Goal: Information Seeking & Learning: Learn about a topic

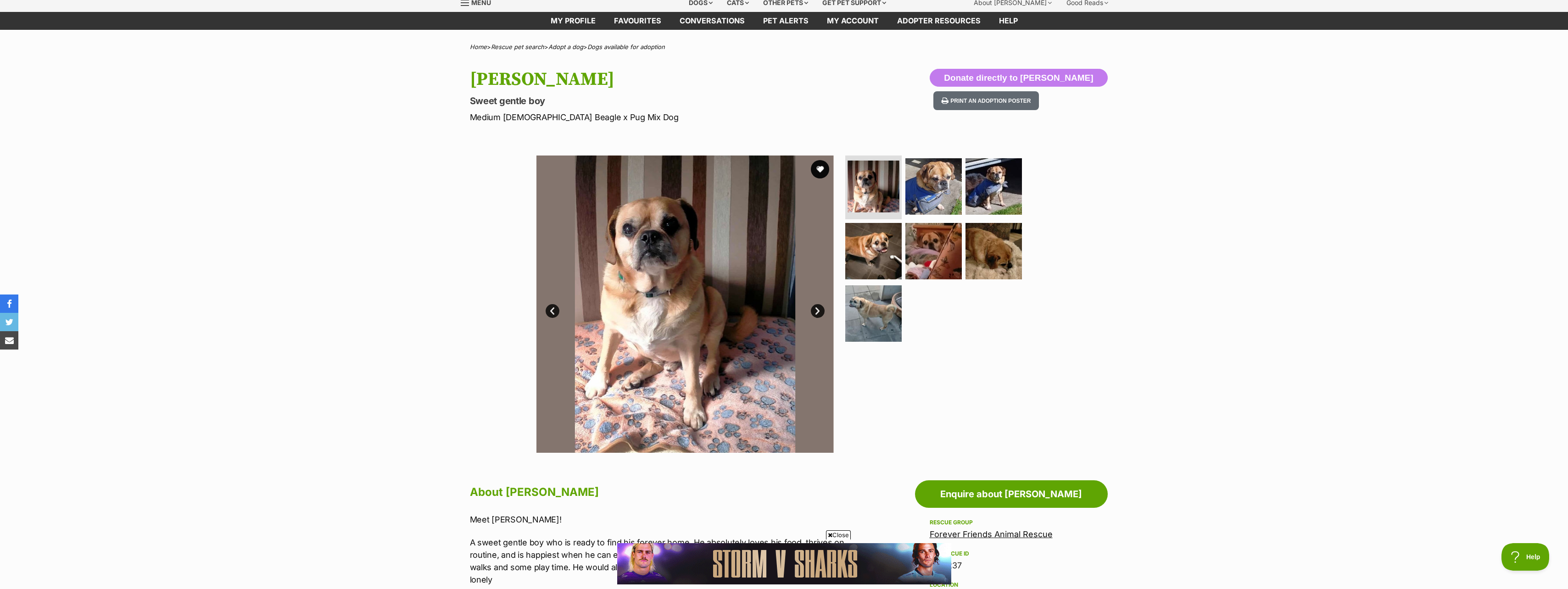
click at [815, 306] on link "Next" at bounding box center [817, 311] width 14 height 14
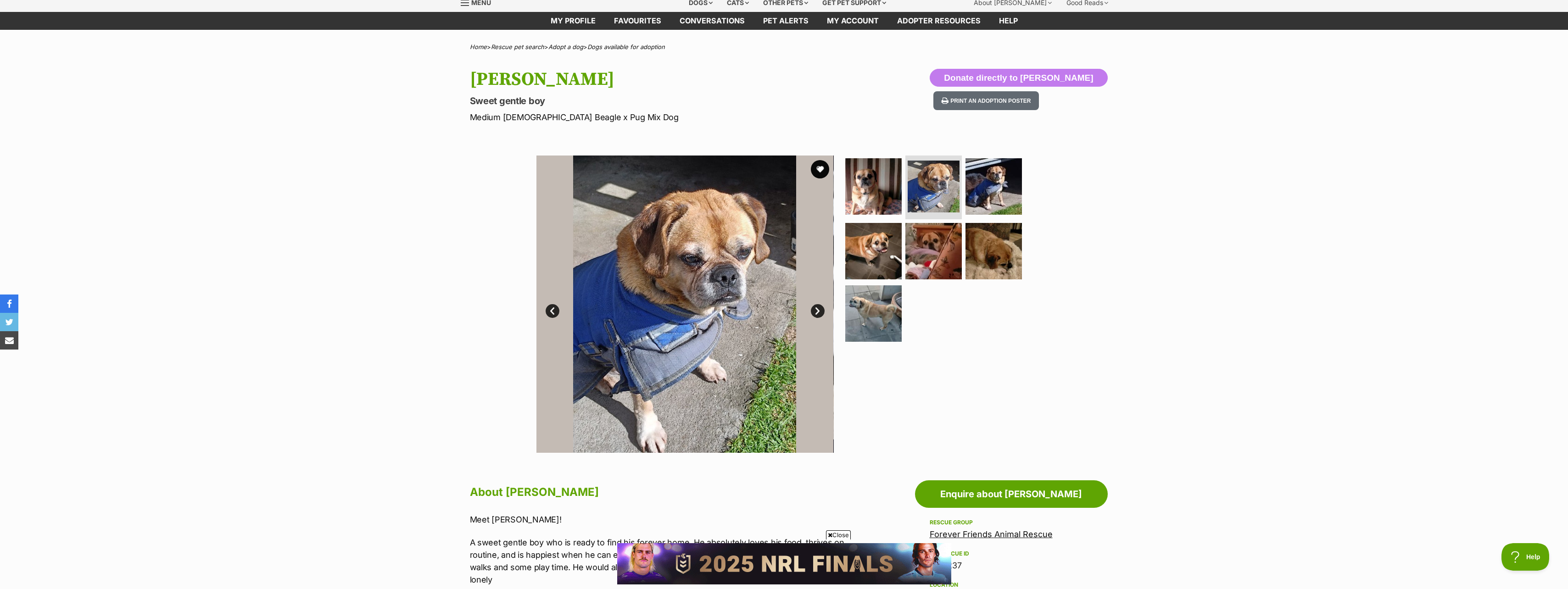
click at [815, 306] on link "Next" at bounding box center [817, 311] width 14 height 14
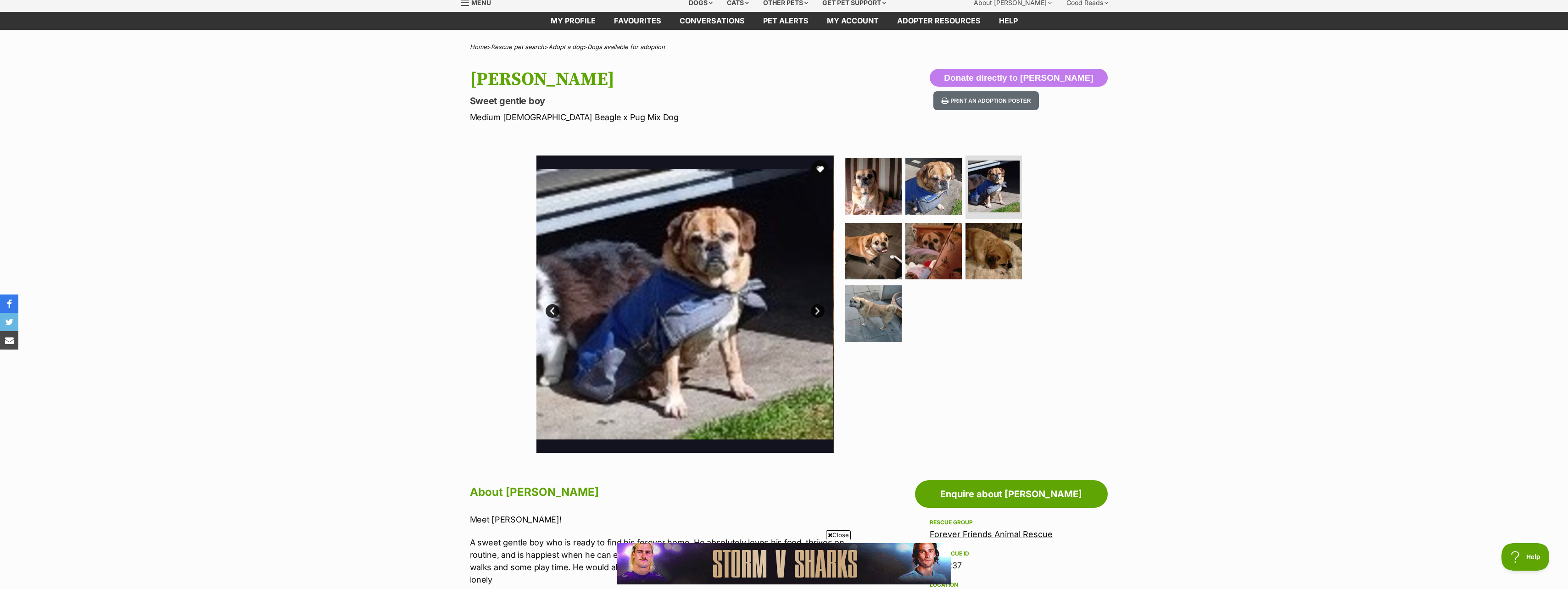
click at [815, 306] on link "Next" at bounding box center [817, 311] width 14 height 14
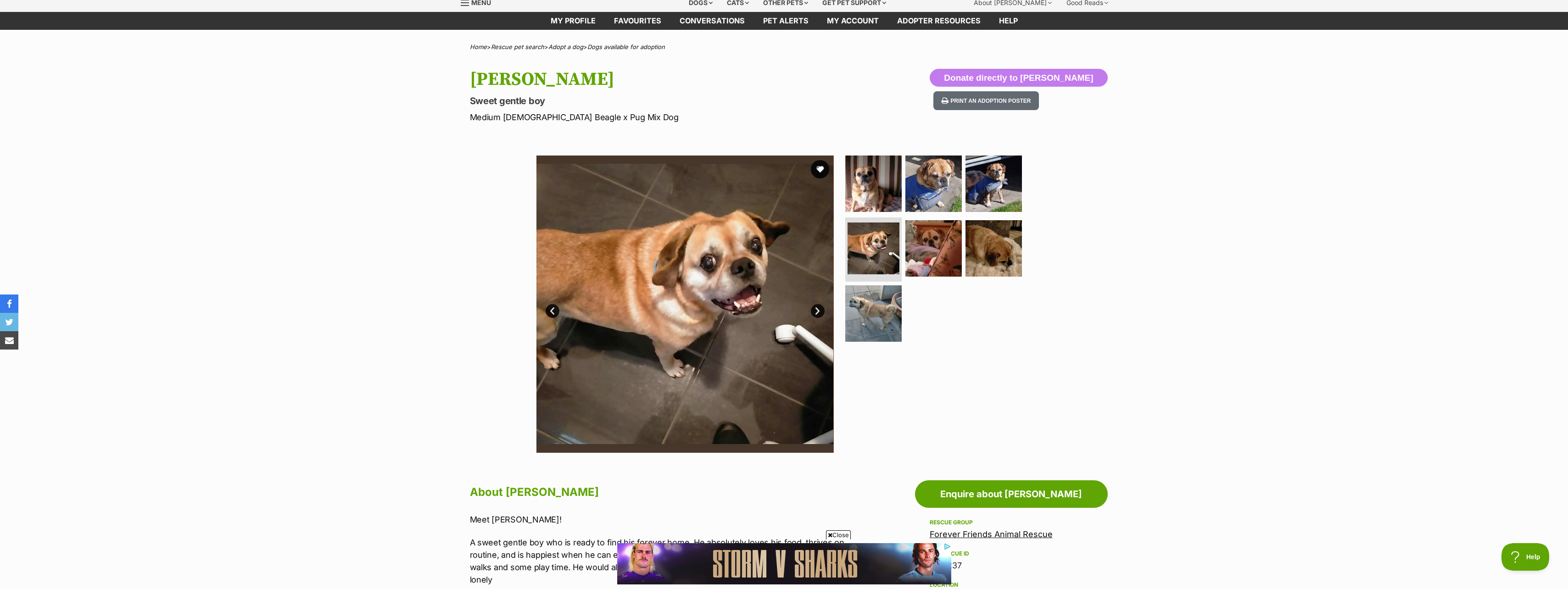
click at [816, 307] on link "Next" at bounding box center [817, 311] width 14 height 14
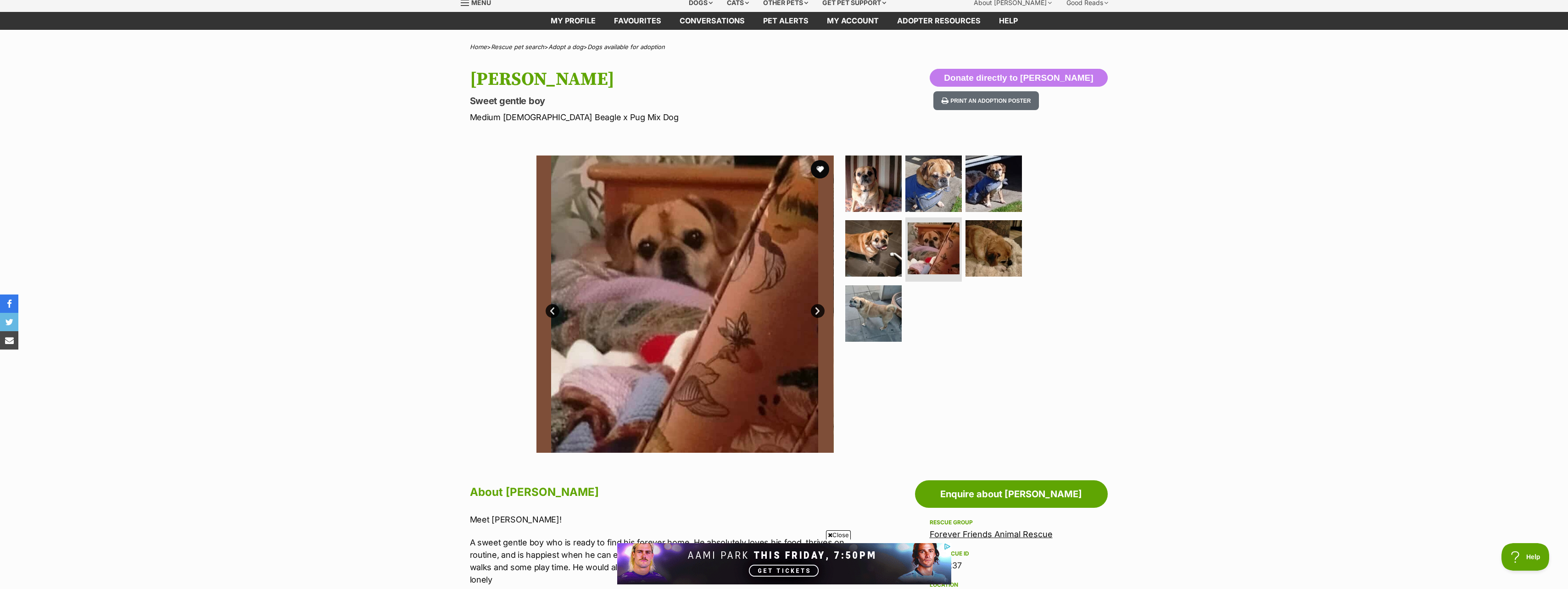
click at [816, 307] on link "Next" at bounding box center [817, 311] width 14 height 14
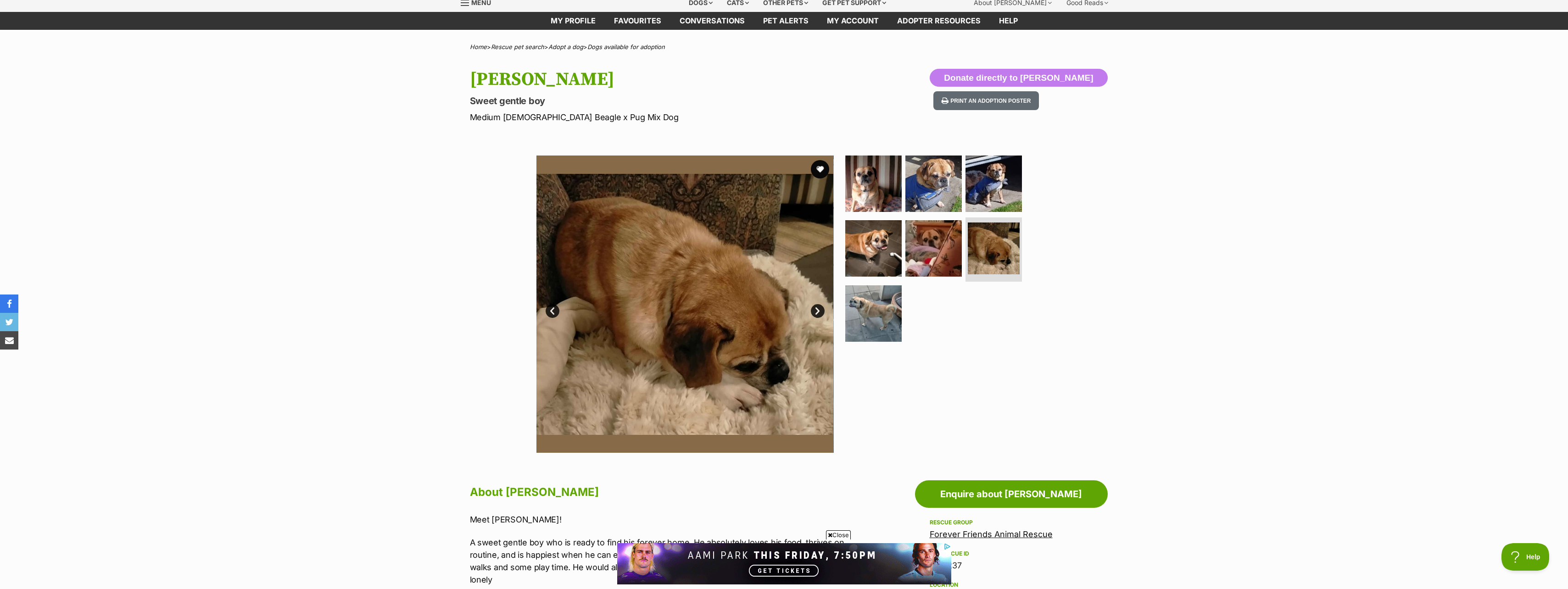
click at [816, 307] on link "Next" at bounding box center [817, 311] width 14 height 14
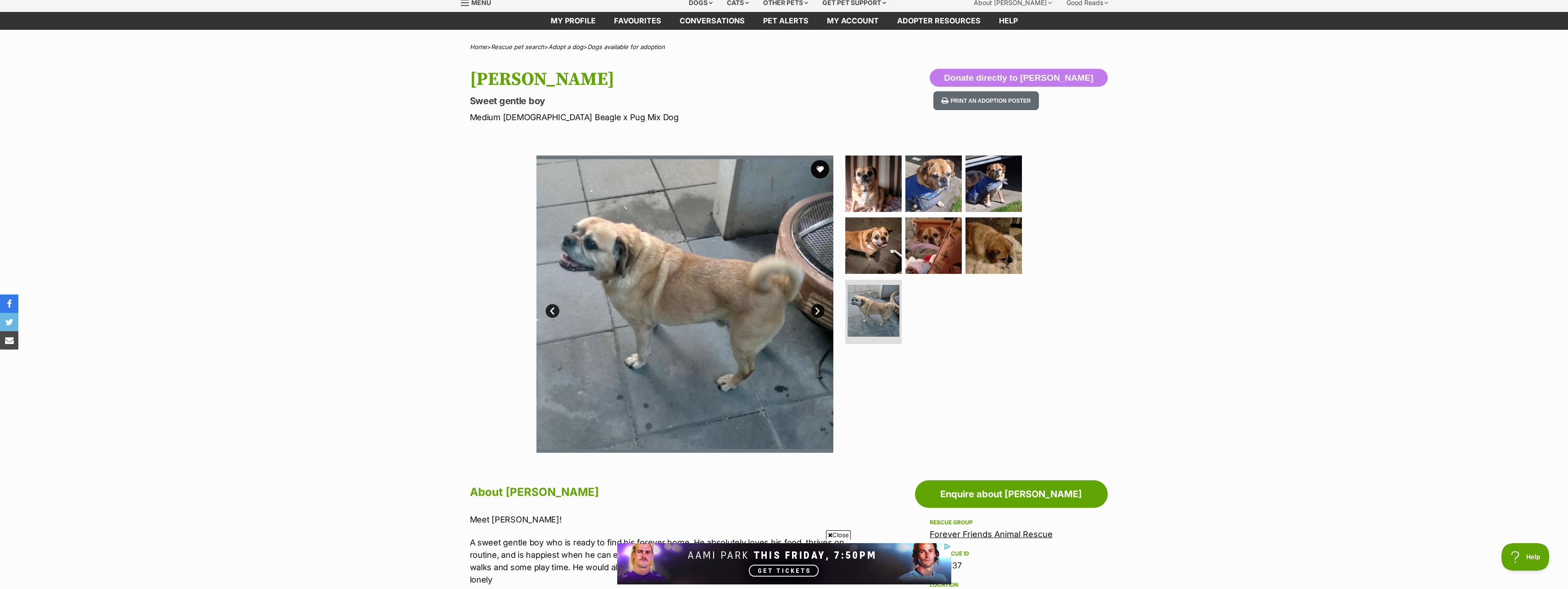
click at [816, 307] on link "Next" at bounding box center [817, 311] width 14 height 14
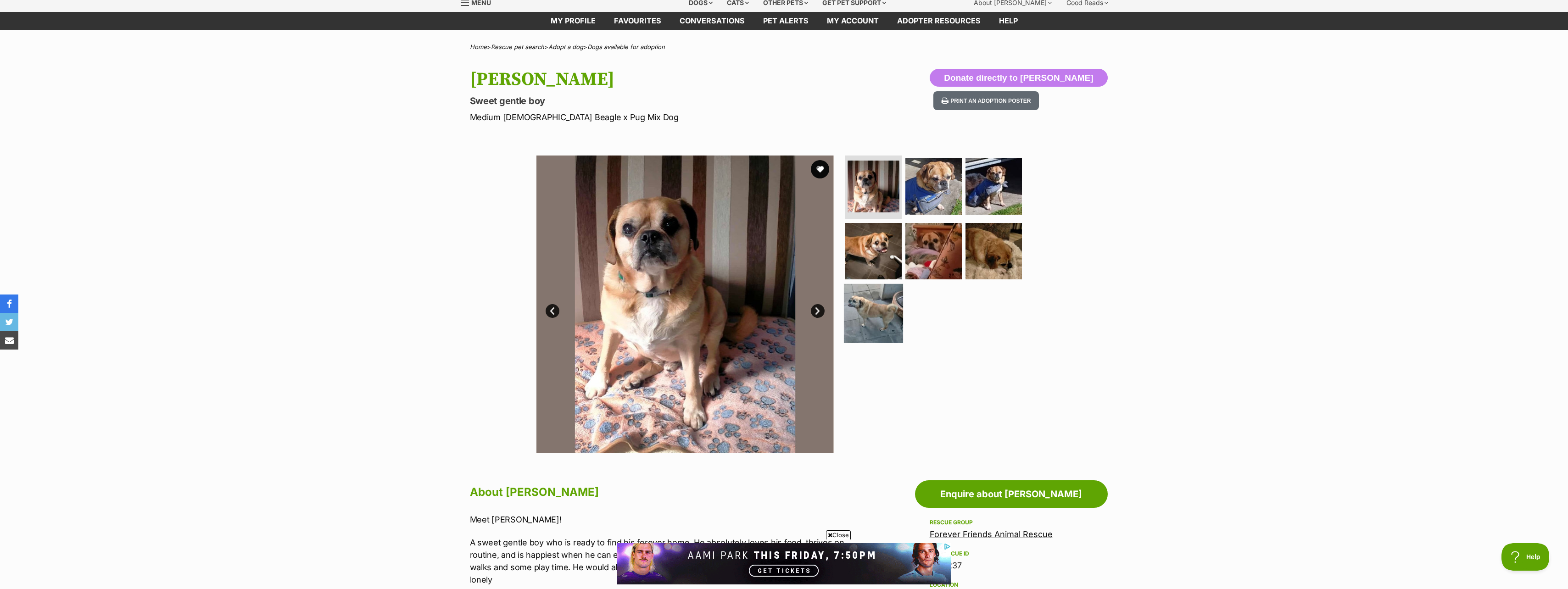
click at [878, 315] on img at bounding box center [874, 314] width 59 height 59
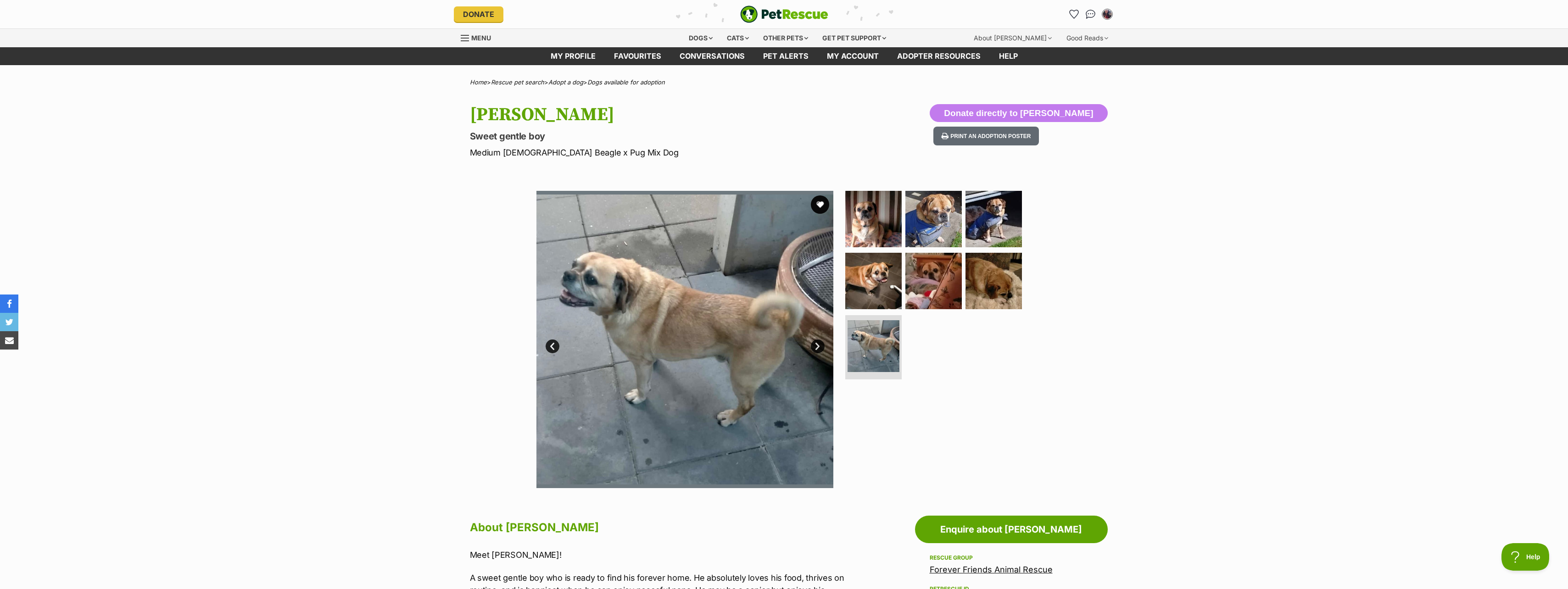
click at [816, 345] on link "Next" at bounding box center [817, 346] width 14 height 14
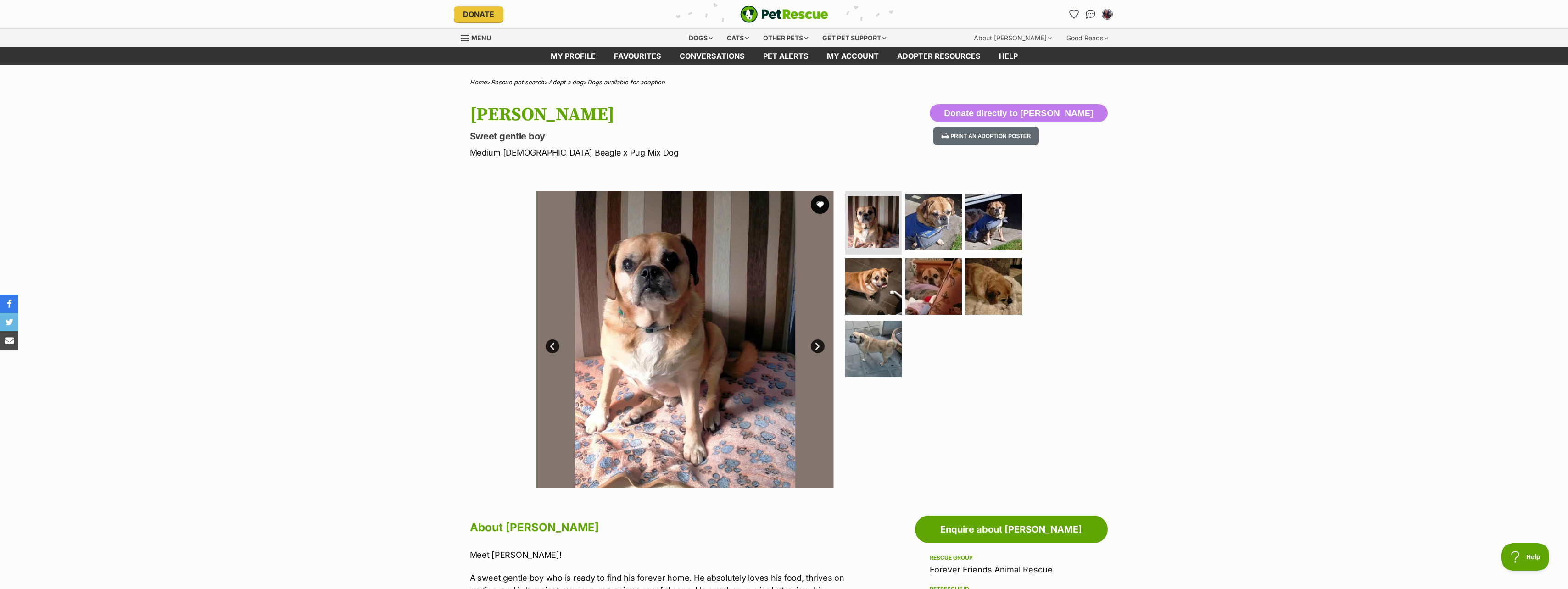
click at [816, 345] on link "Next" at bounding box center [817, 346] width 14 height 14
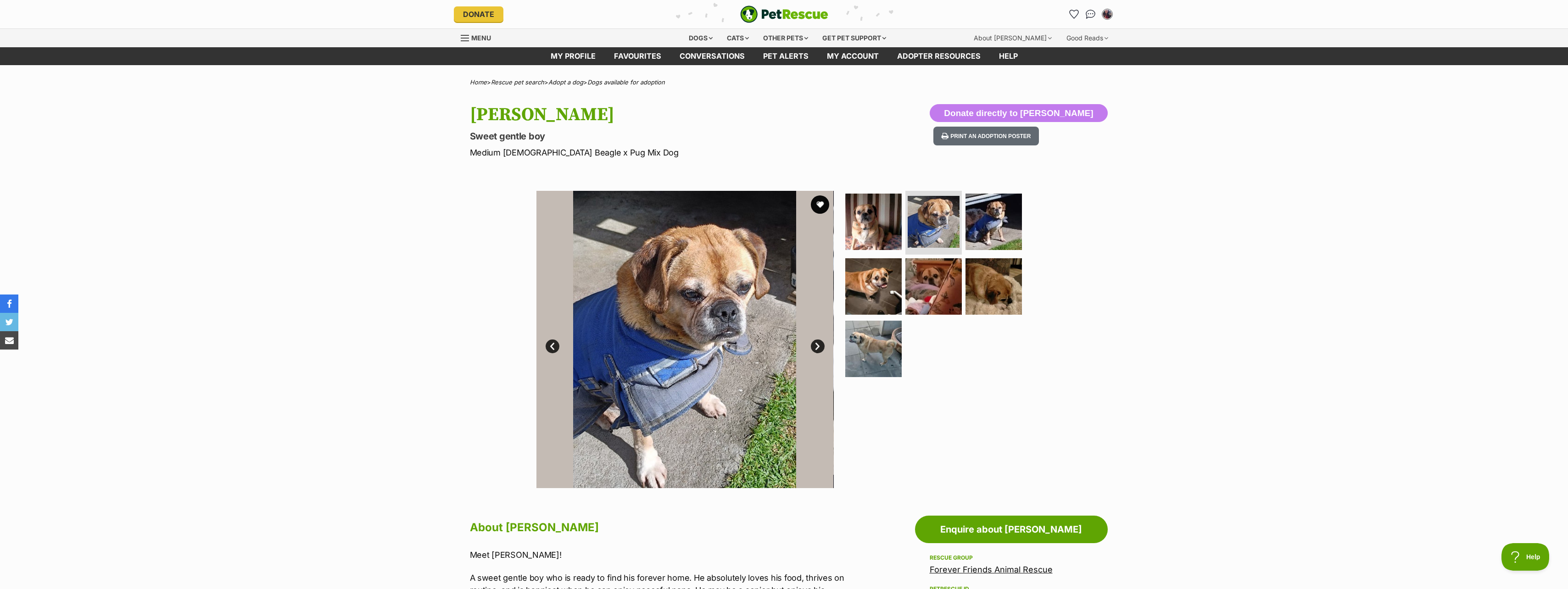
click at [816, 345] on link "Next" at bounding box center [817, 346] width 14 height 14
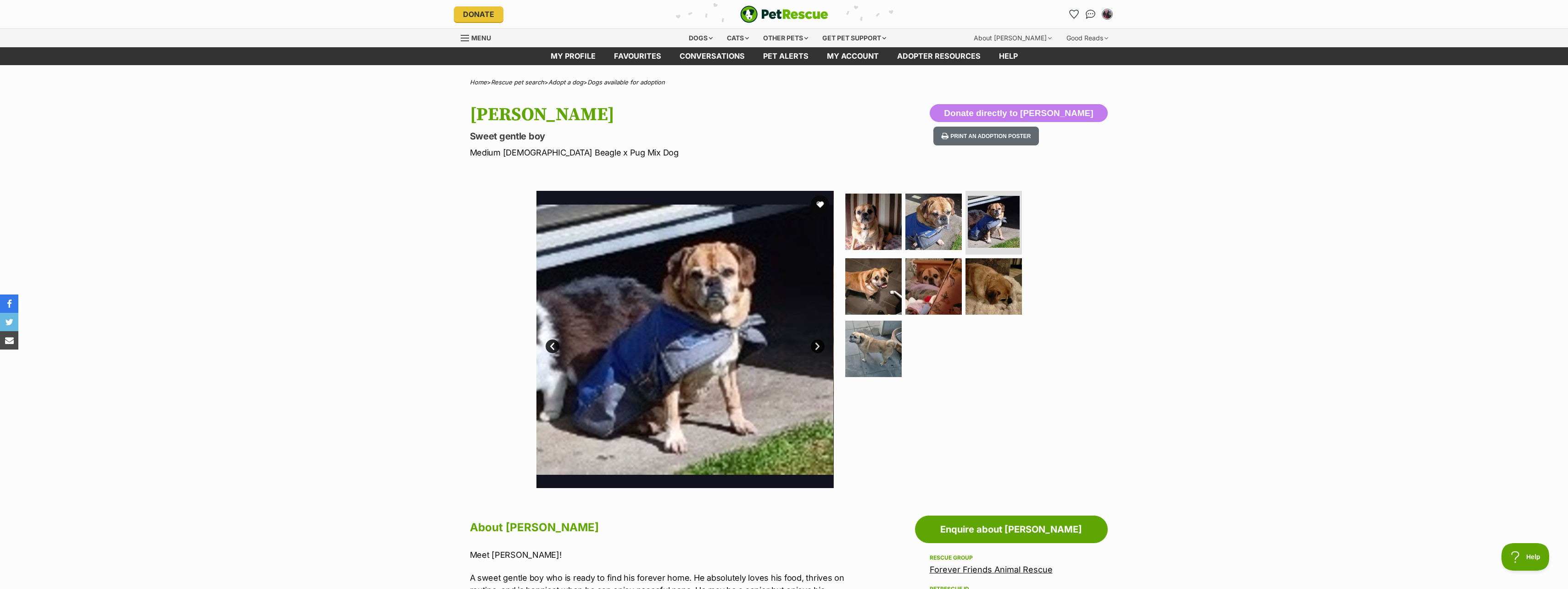
click at [816, 345] on link "Next" at bounding box center [817, 346] width 14 height 14
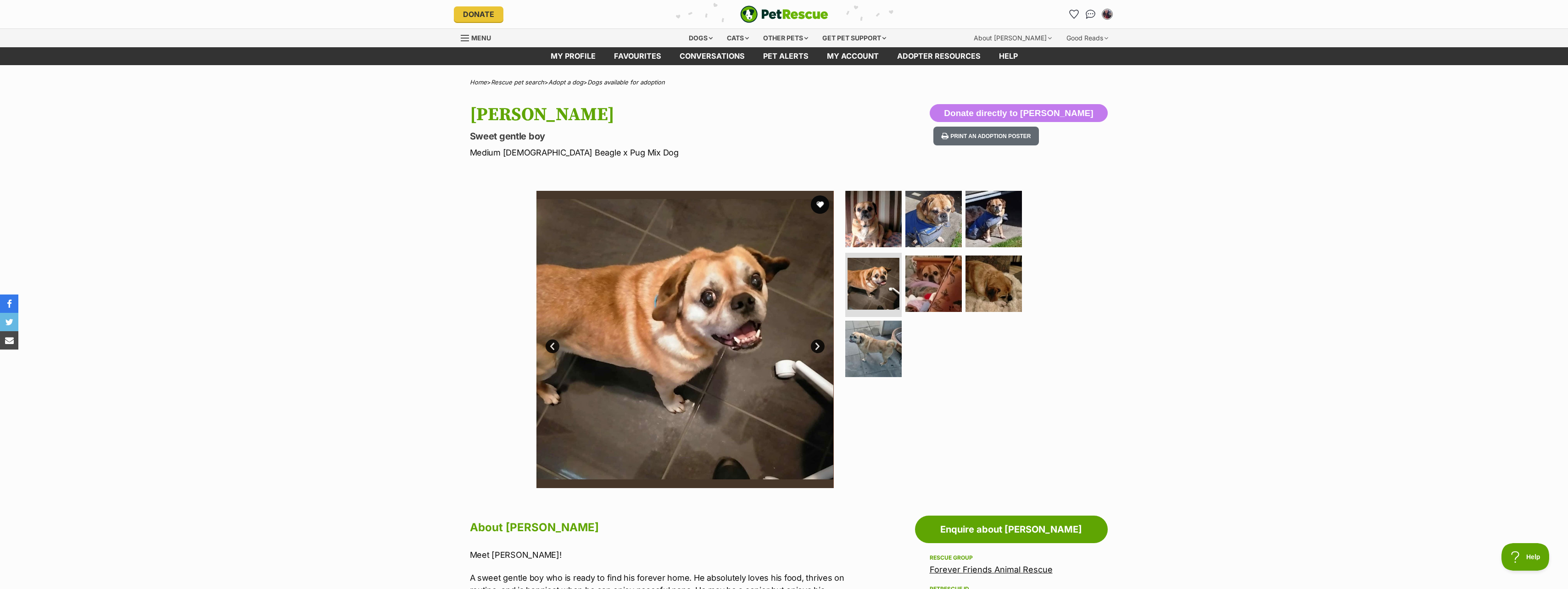
click at [819, 347] on link "Next" at bounding box center [817, 346] width 14 height 14
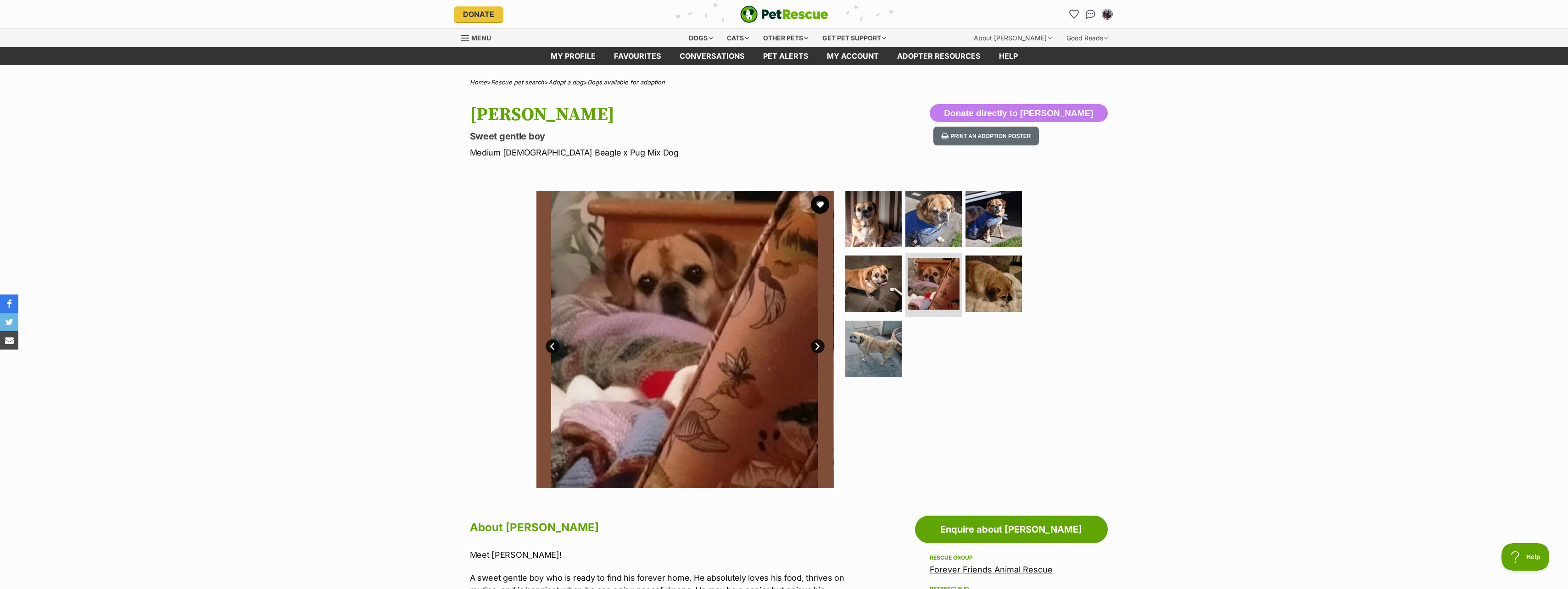
click at [819, 347] on link "Next" at bounding box center [817, 346] width 14 height 14
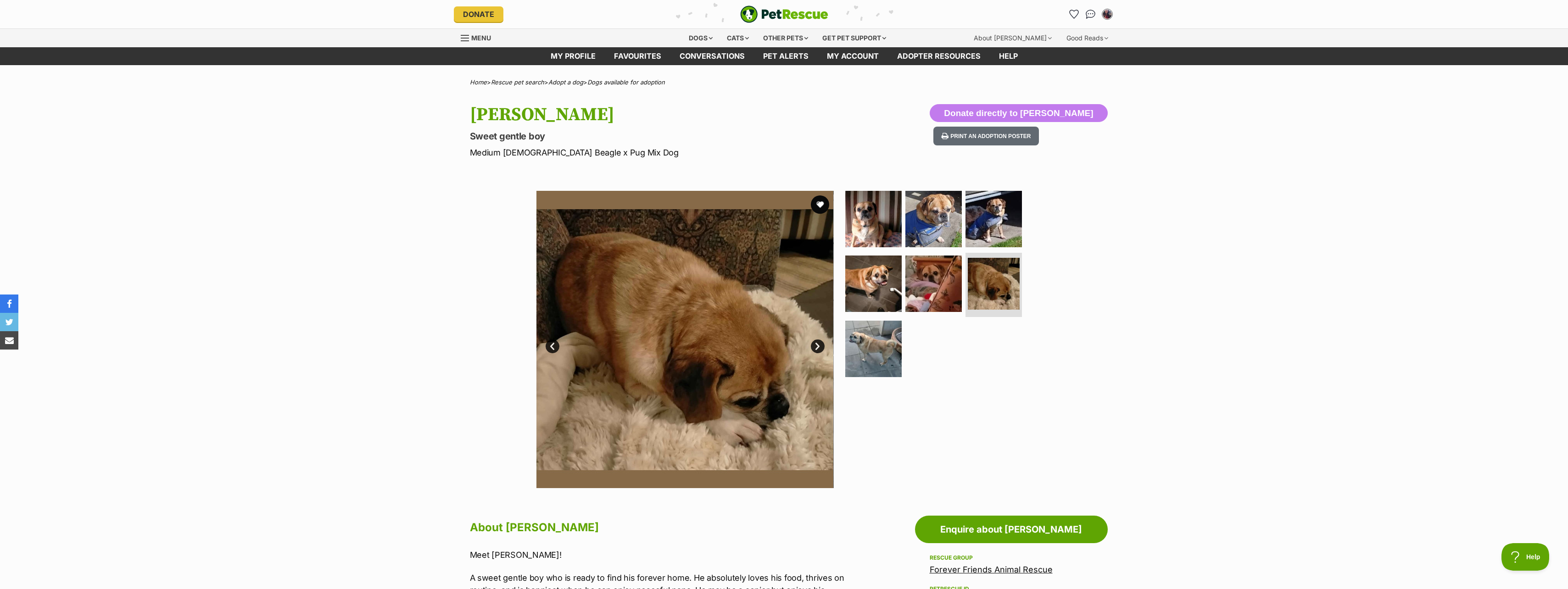
click at [818, 344] on link "Next" at bounding box center [817, 346] width 14 height 14
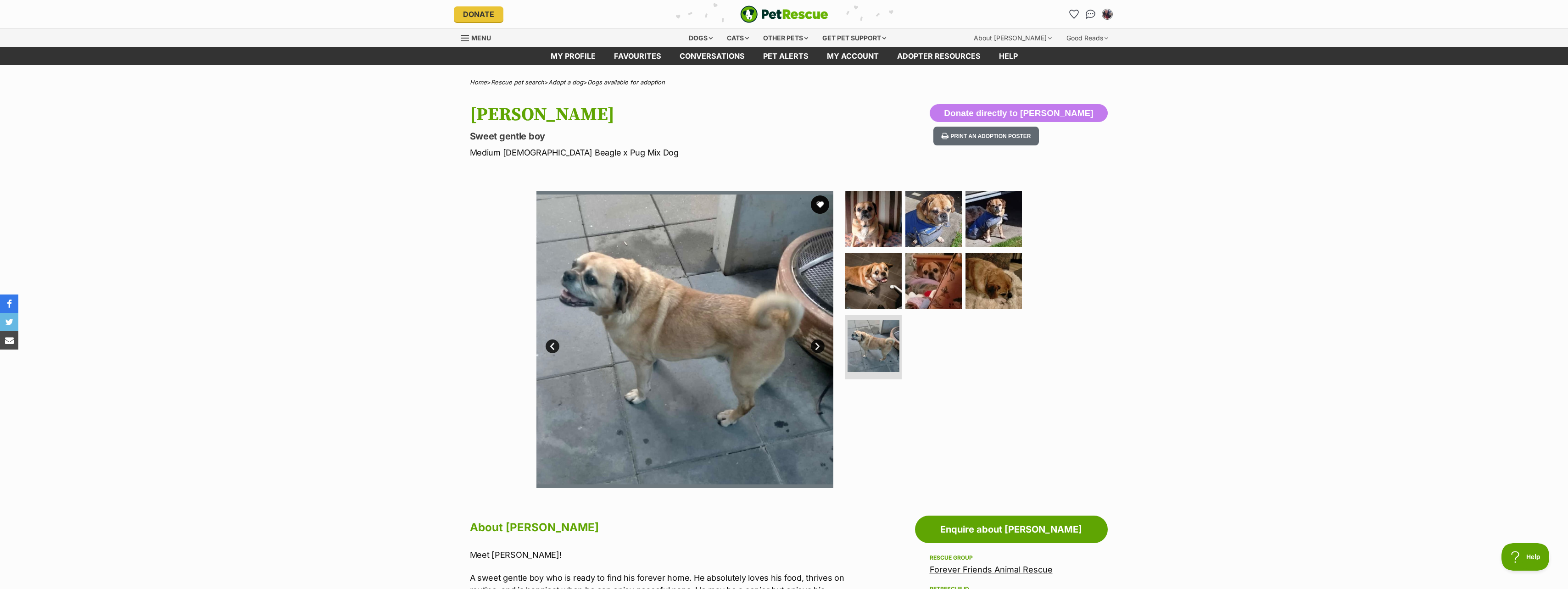
click at [818, 344] on link "Next" at bounding box center [817, 346] width 14 height 14
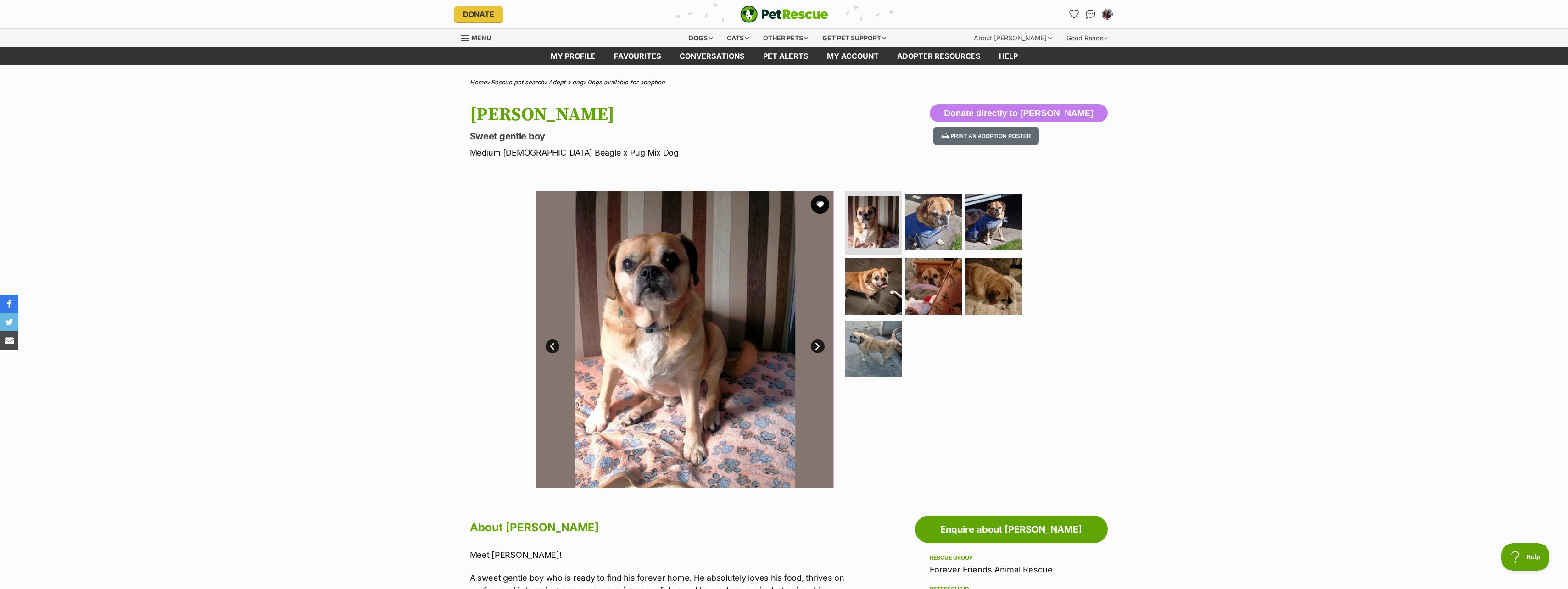
click at [818, 341] on link "Next" at bounding box center [817, 346] width 14 height 14
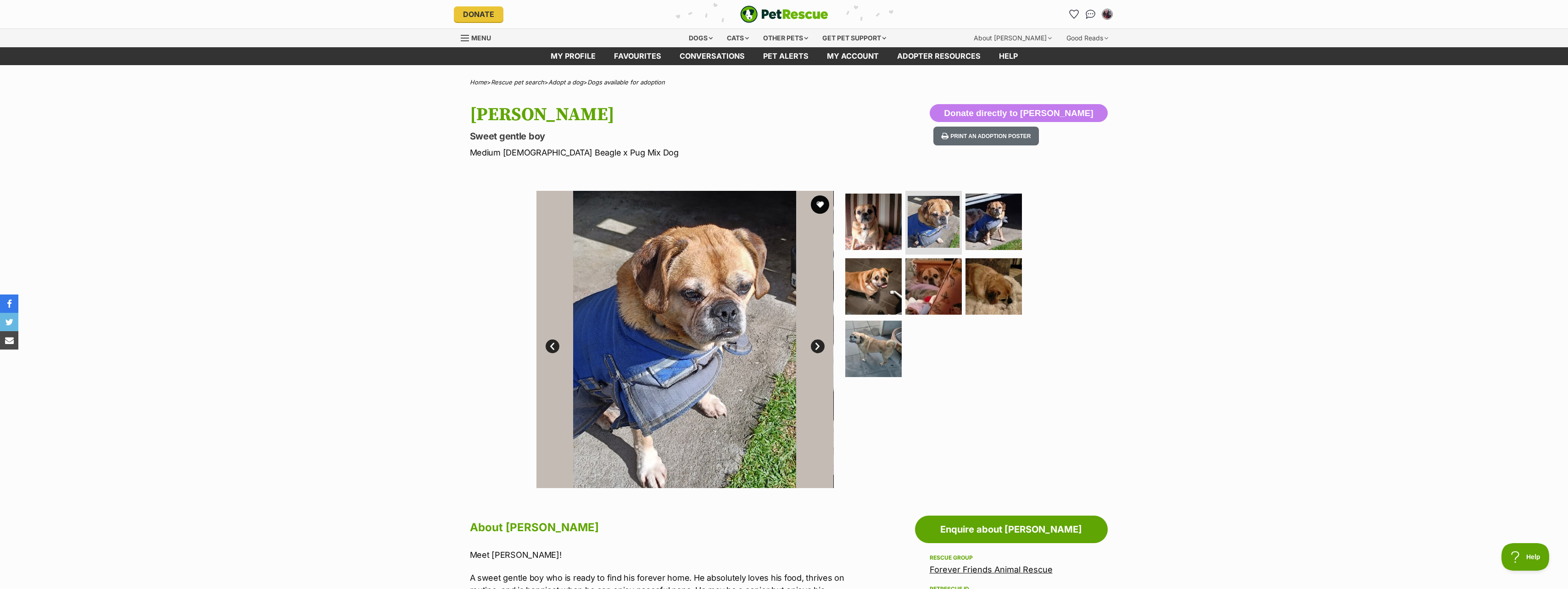
click at [816, 340] on link "Next" at bounding box center [817, 346] width 14 height 14
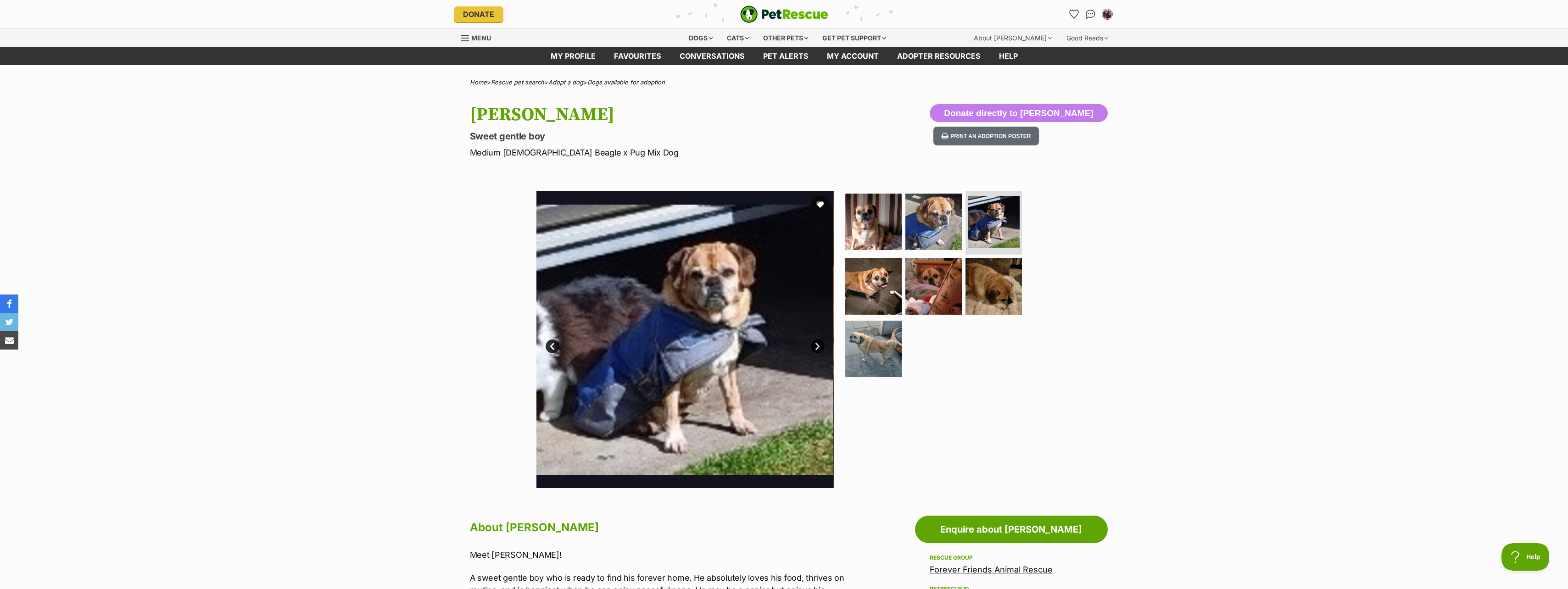
click at [816, 340] on link "Next" at bounding box center [817, 346] width 14 height 14
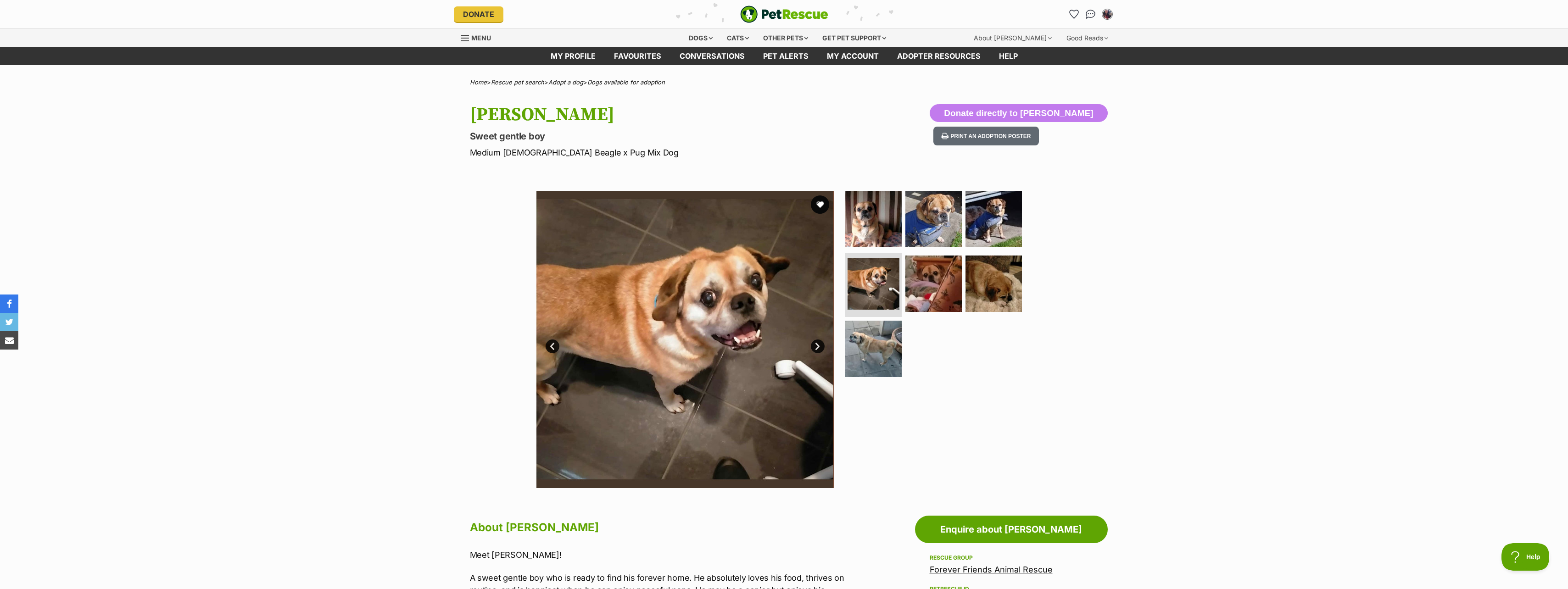
click at [816, 340] on link "Next" at bounding box center [817, 346] width 14 height 14
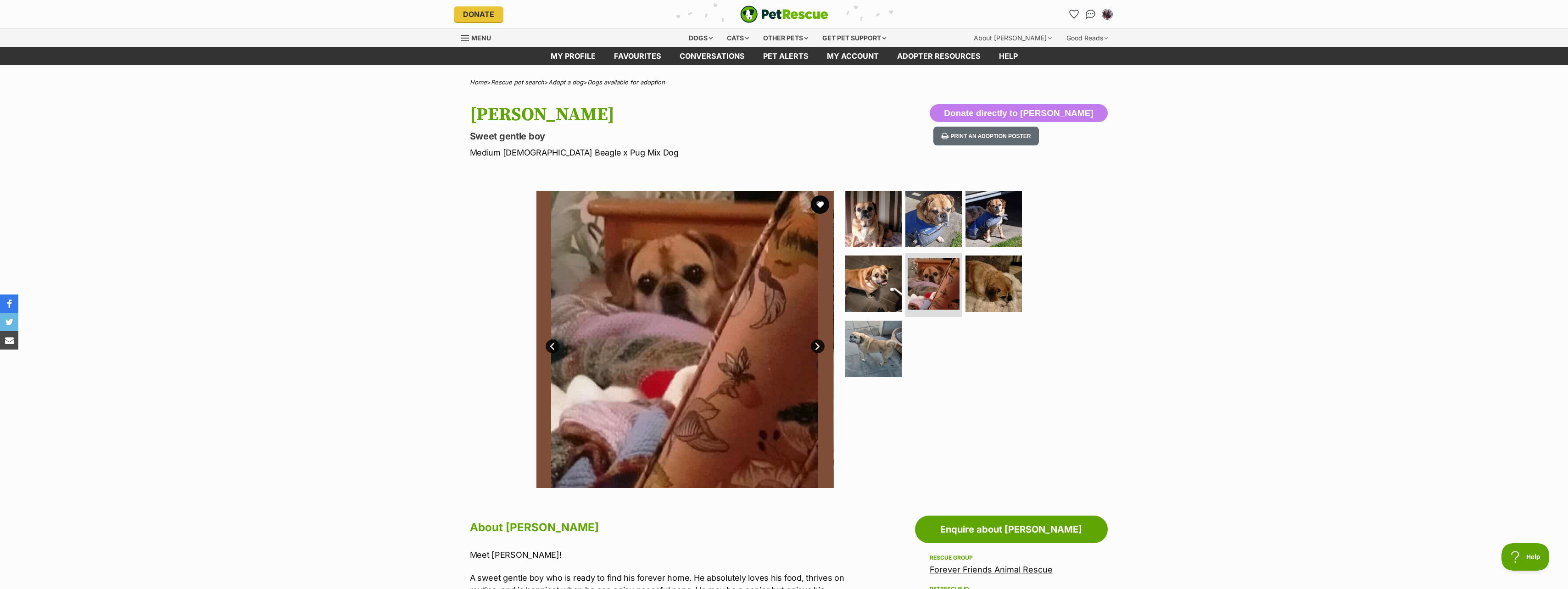
click at [816, 343] on link "Next" at bounding box center [817, 346] width 14 height 14
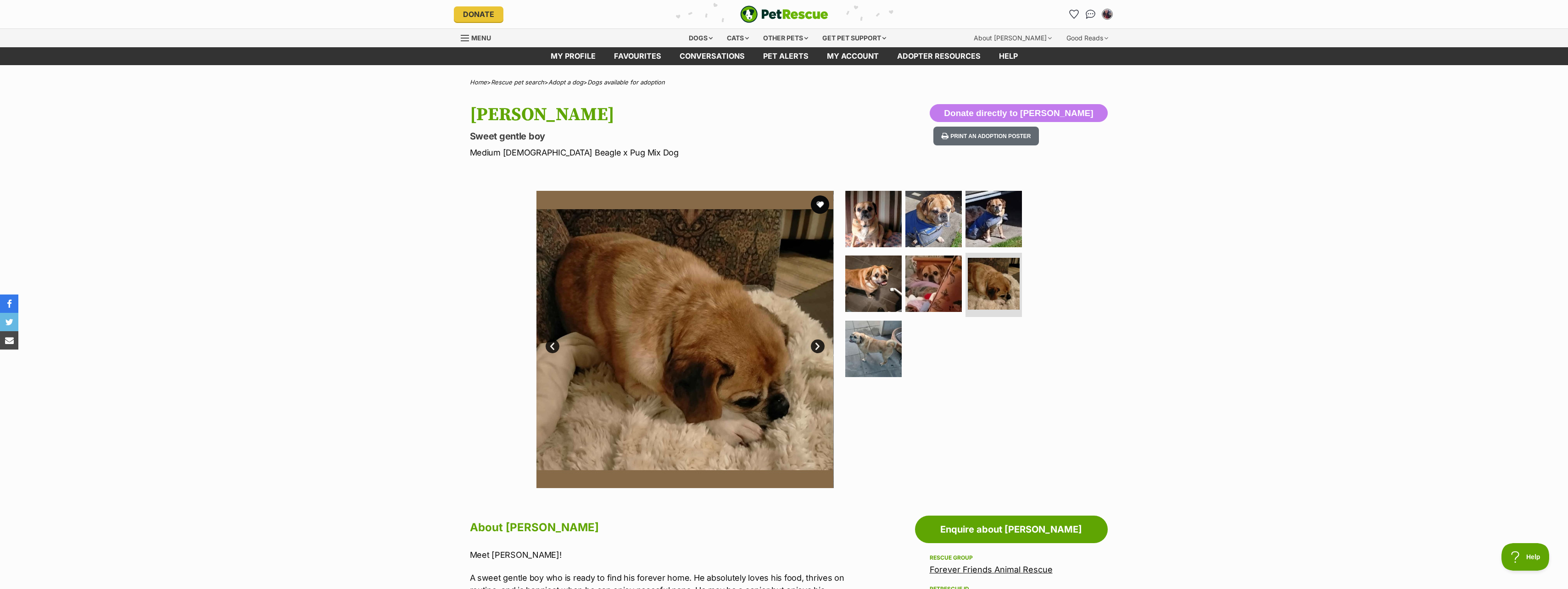
click at [819, 344] on link "Next" at bounding box center [817, 346] width 14 height 14
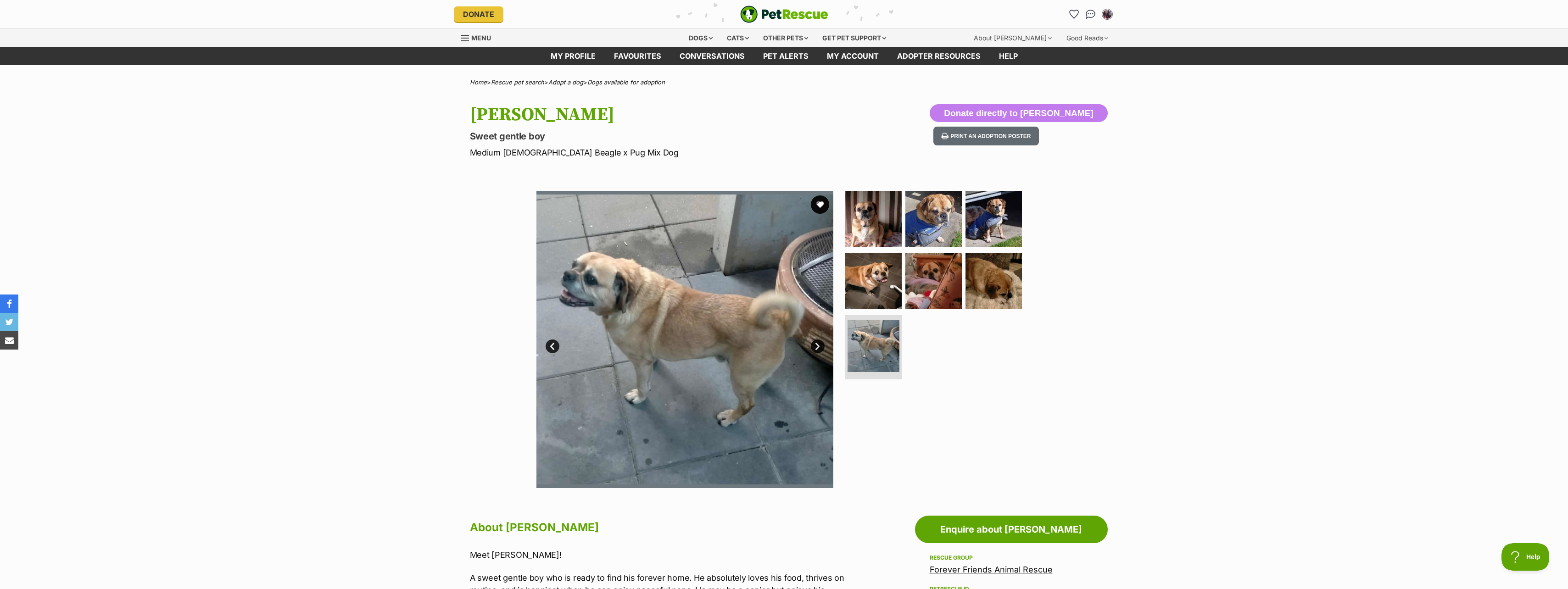
click at [816, 344] on link "Next" at bounding box center [817, 346] width 14 height 14
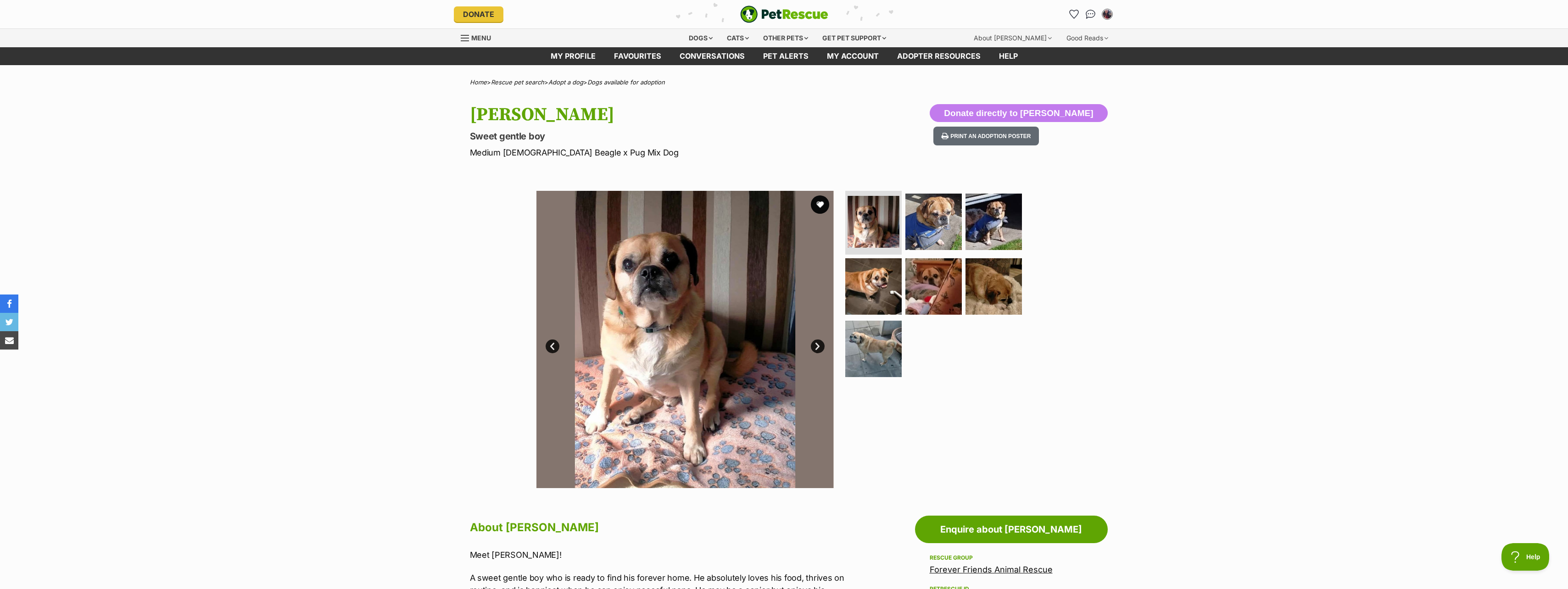
click at [816, 344] on link "Next" at bounding box center [817, 346] width 14 height 14
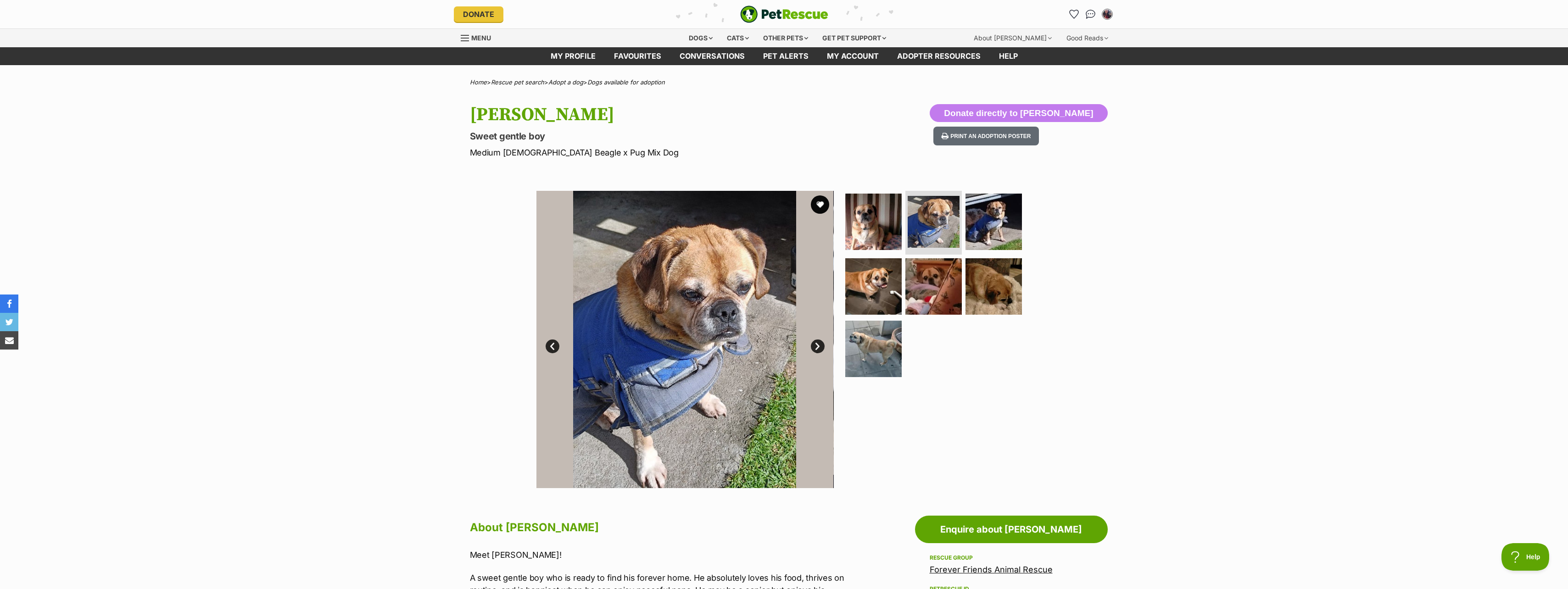
click at [816, 344] on link "Next" at bounding box center [817, 346] width 14 height 14
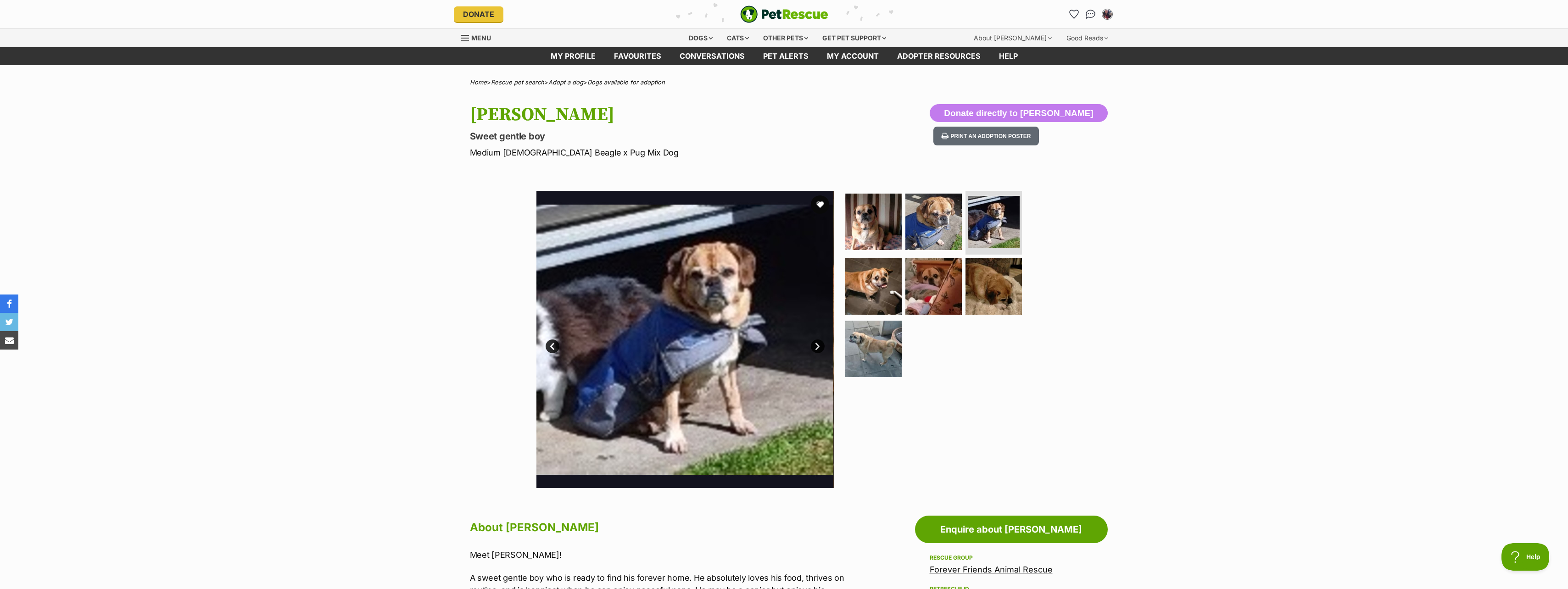
click at [816, 344] on link "Next" at bounding box center [817, 346] width 14 height 14
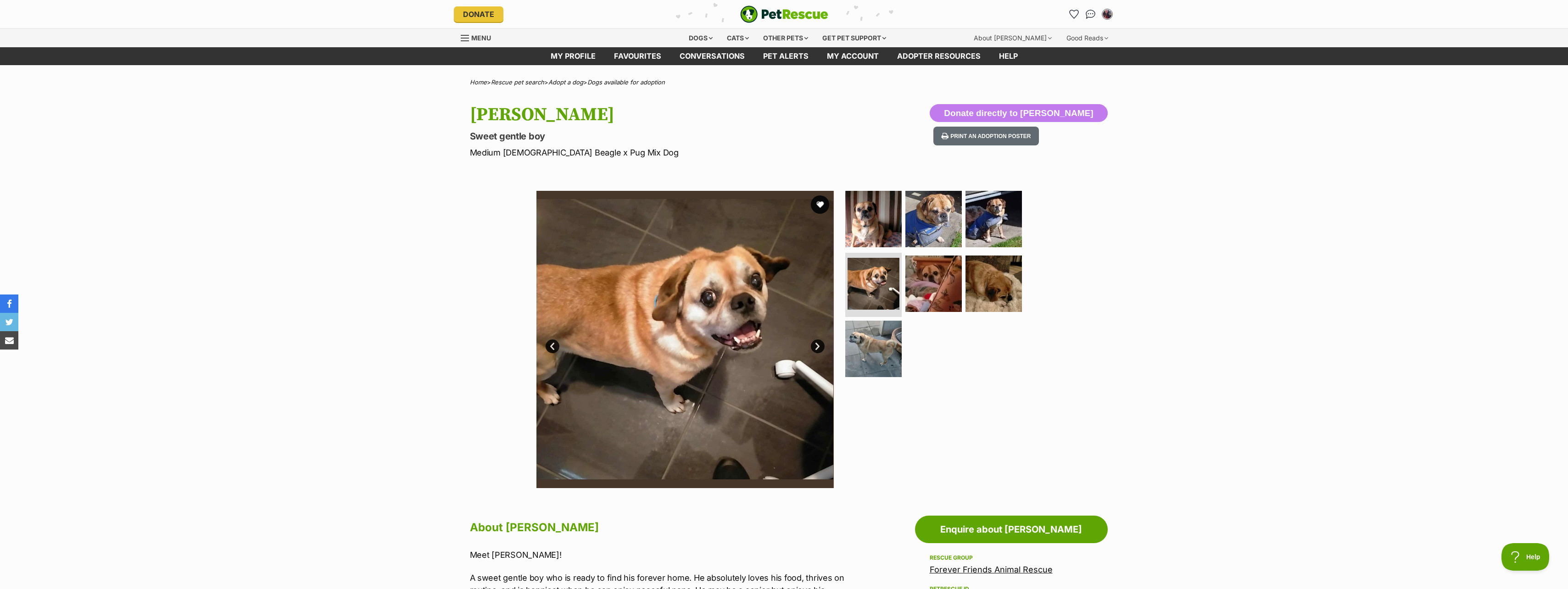
click at [816, 344] on link "Next" at bounding box center [817, 346] width 14 height 14
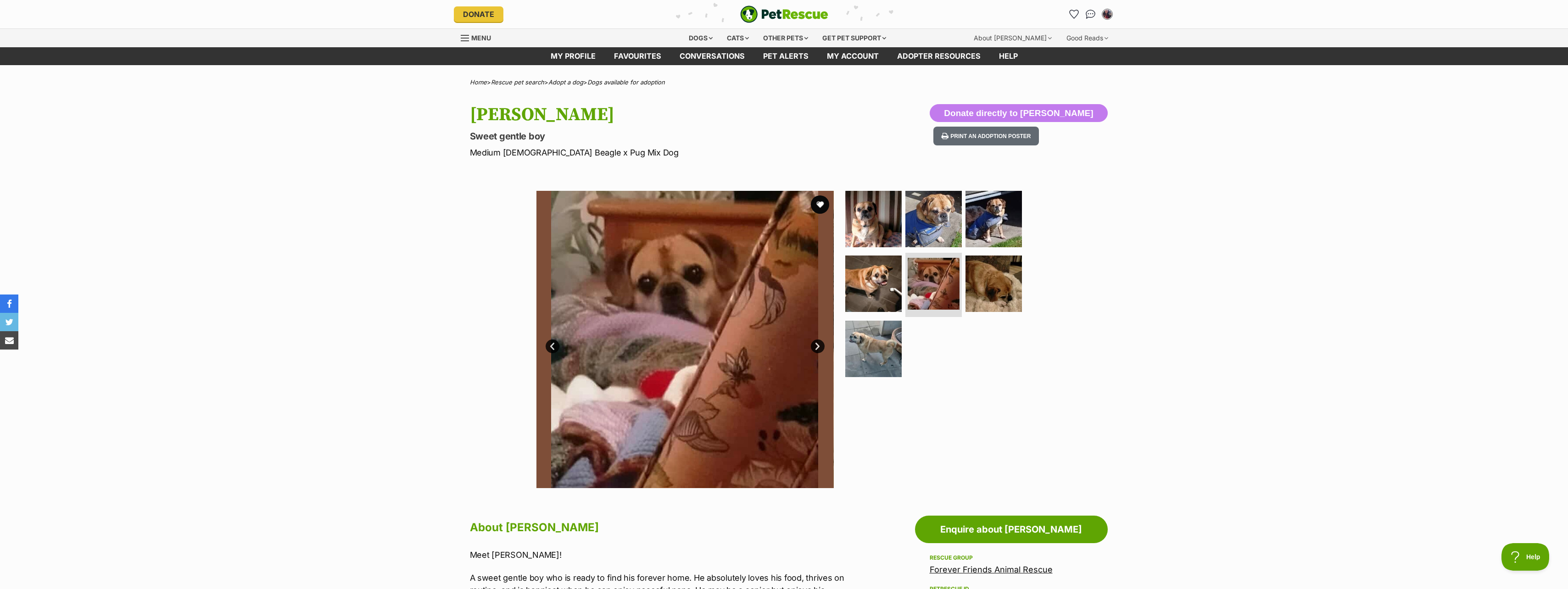
click at [816, 344] on link "Next" at bounding box center [817, 346] width 14 height 14
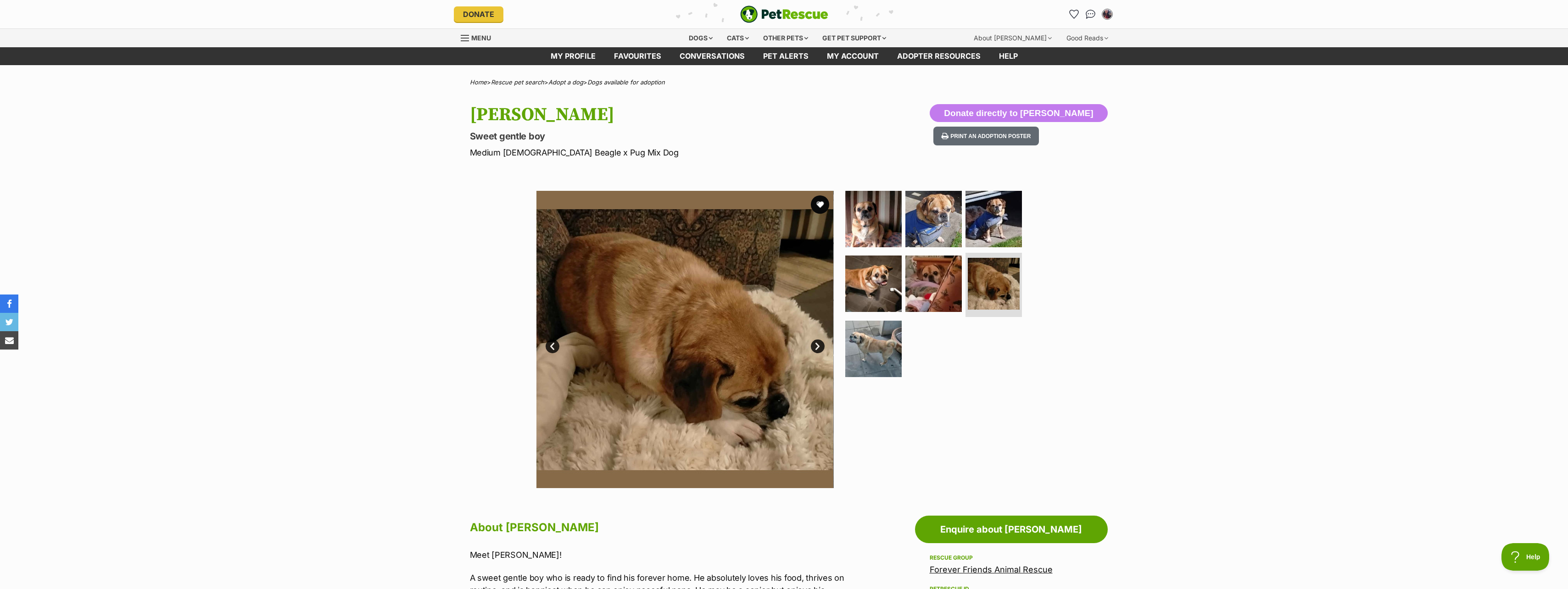
click at [816, 344] on link "Next" at bounding box center [817, 346] width 14 height 14
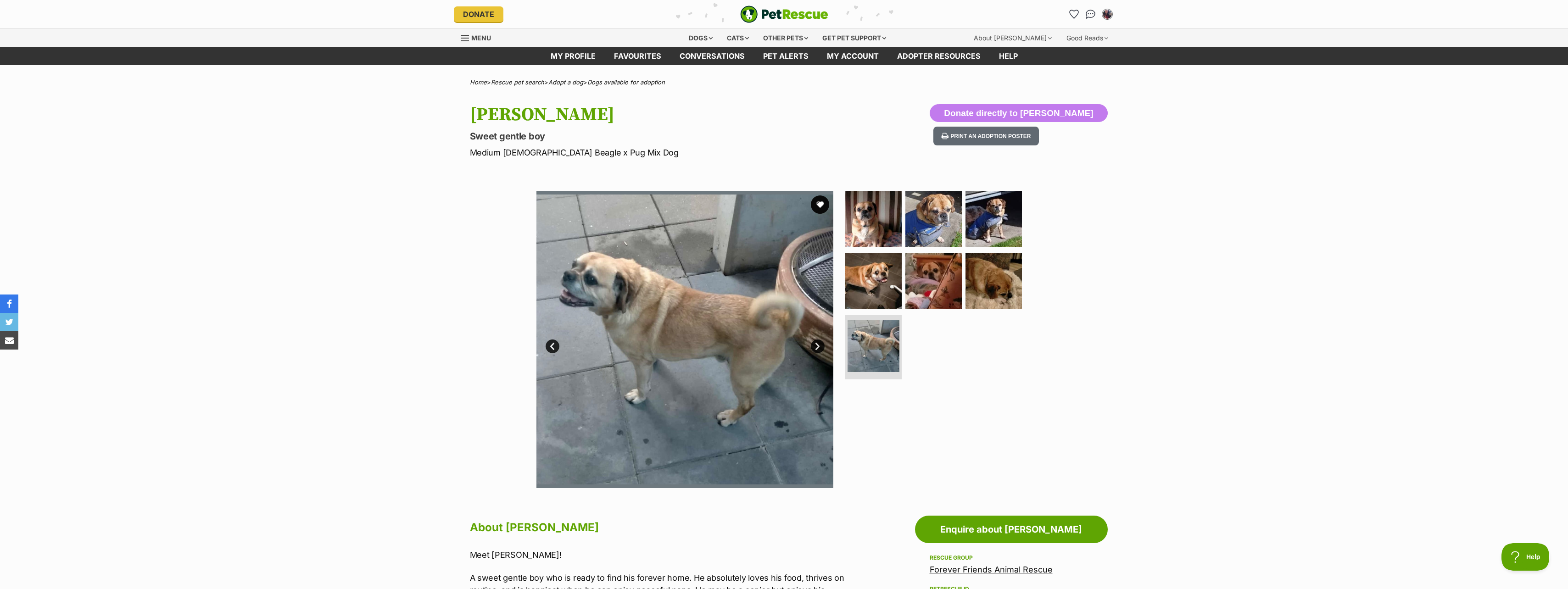
click at [554, 344] on link "Prev" at bounding box center [552, 346] width 14 height 14
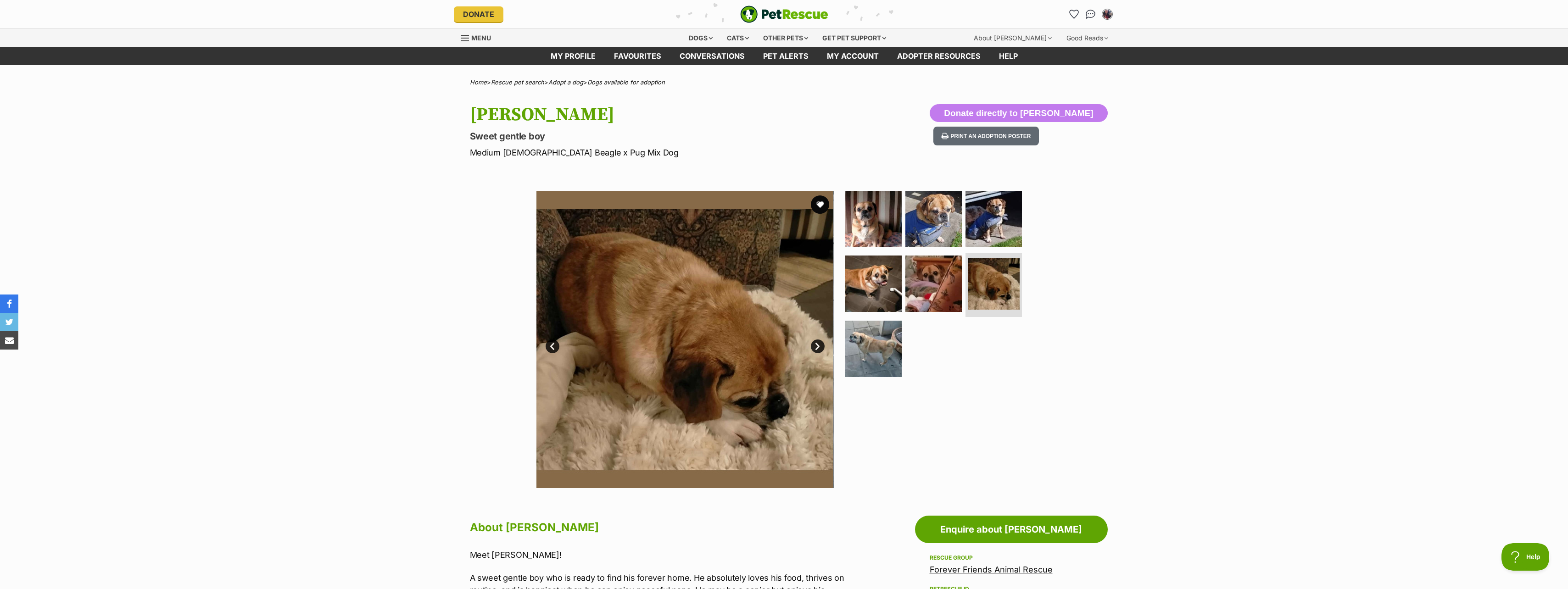
click at [551, 351] on link "Prev" at bounding box center [552, 346] width 14 height 14
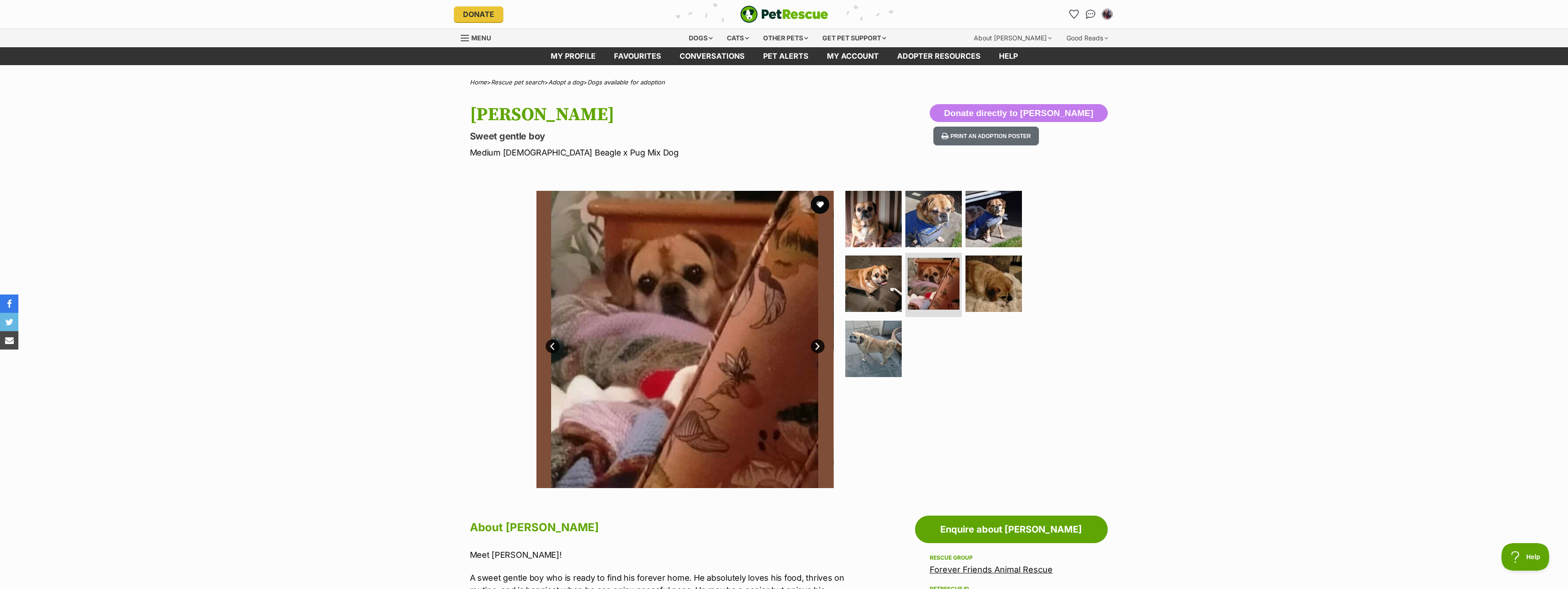
click at [551, 346] on link "Prev" at bounding box center [552, 346] width 14 height 14
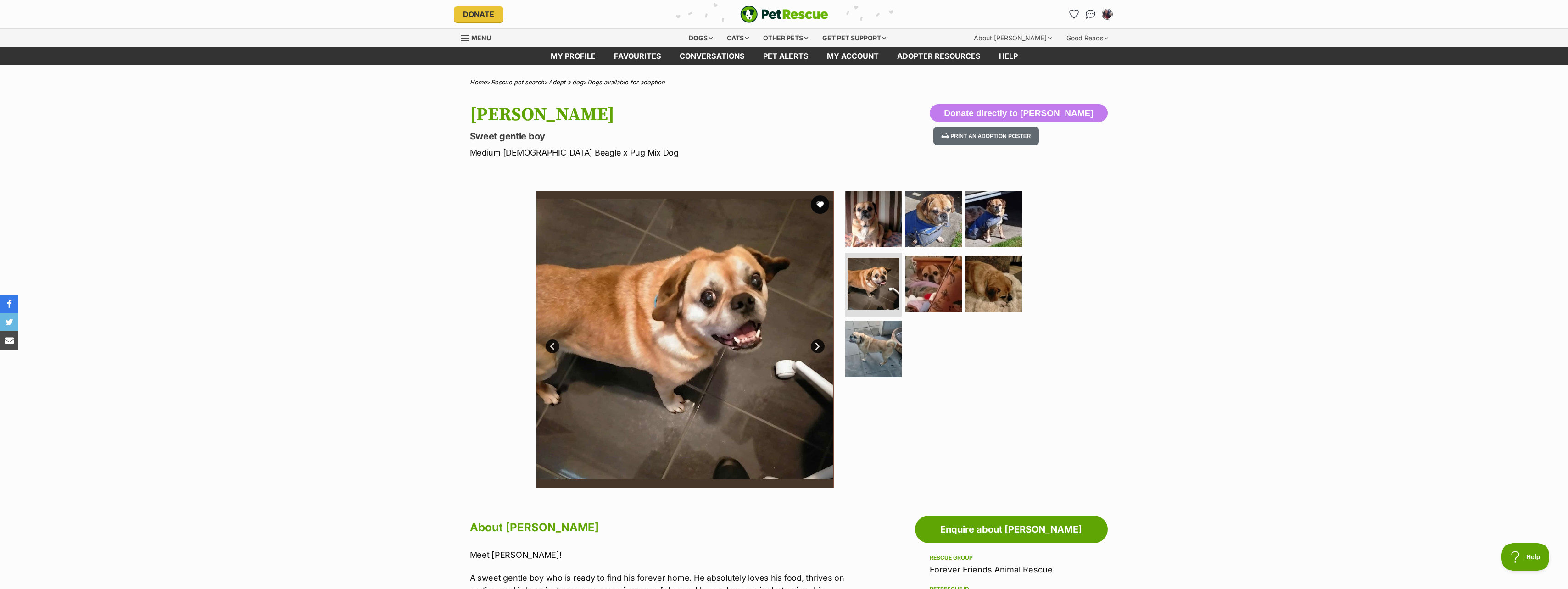
click at [820, 343] on link "Next" at bounding box center [817, 346] width 14 height 14
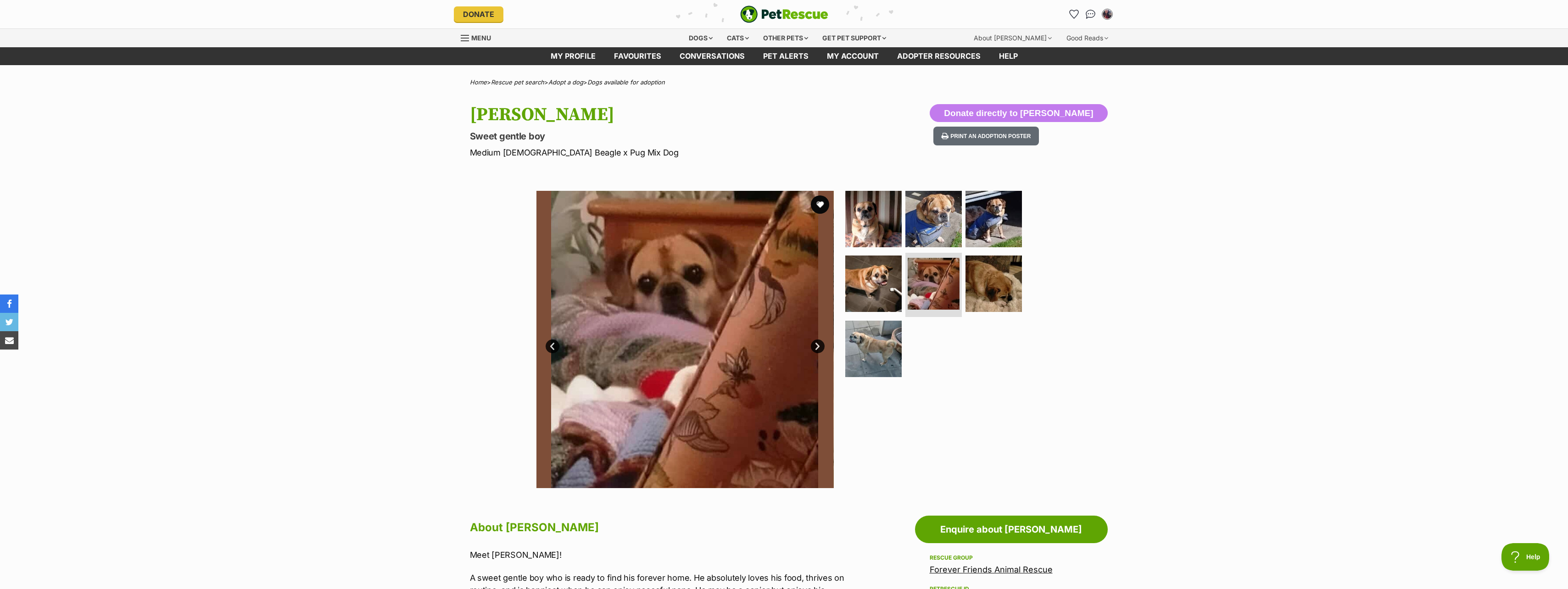
click at [815, 344] on link "Next" at bounding box center [817, 346] width 14 height 14
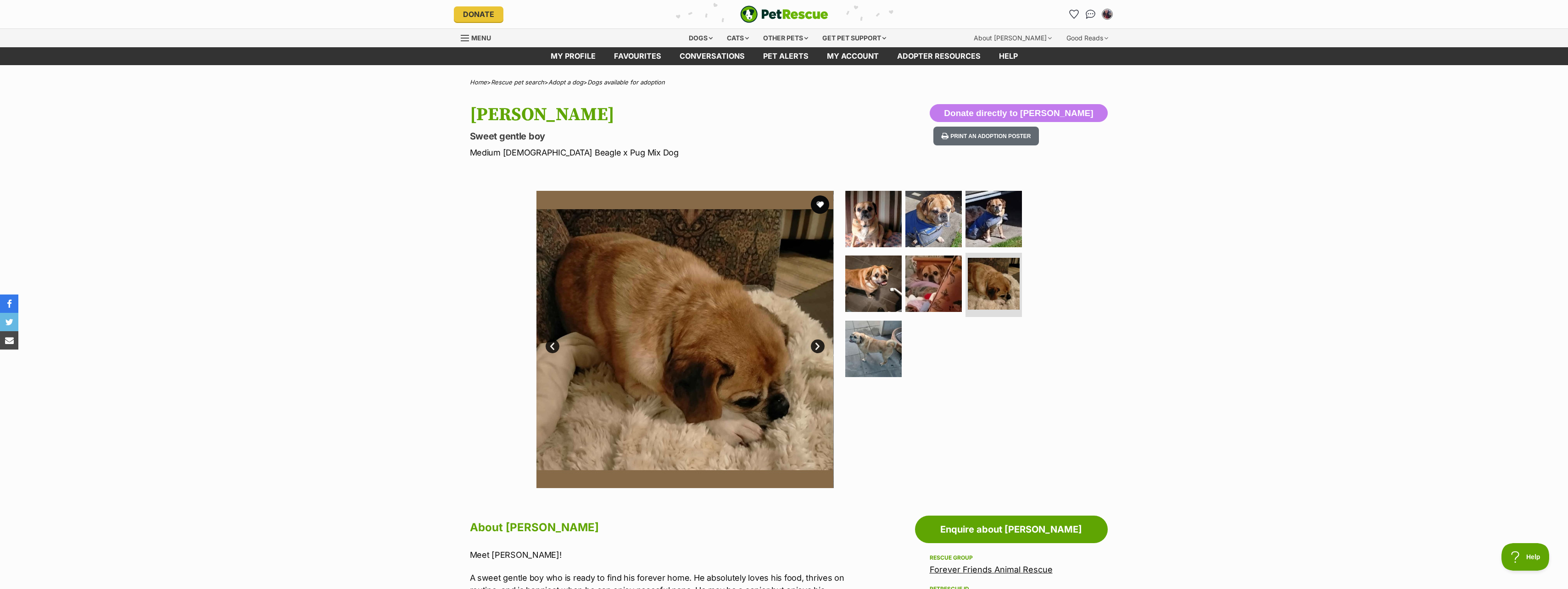
click at [815, 344] on link "Next" at bounding box center [817, 346] width 14 height 14
